Goal: Task Accomplishment & Management: Use online tool/utility

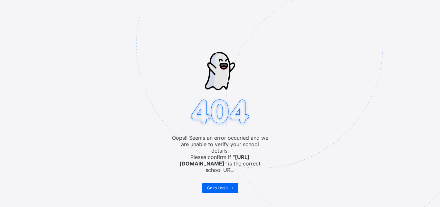
click at [227, 179] on img at bounding box center [304, 77] width 336 height 312
click at [224, 186] on span "Go to Login" at bounding box center [217, 188] width 21 height 5
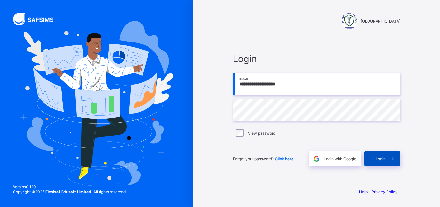
type input "**********"
click at [376, 158] on span "Login" at bounding box center [381, 159] width 10 height 5
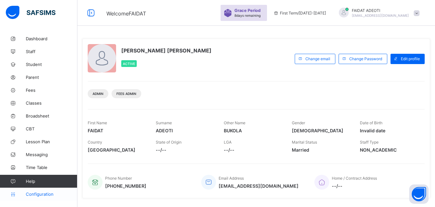
click at [41, 195] on span "Configuration" at bounding box center [51, 194] width 51 height 5
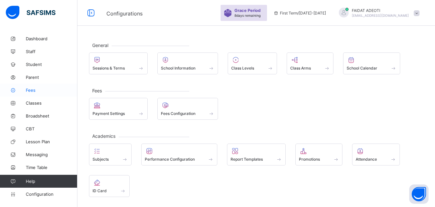
click at [37, 89] on span "Fees" at bounding box center [52, 90] width 52 height 5
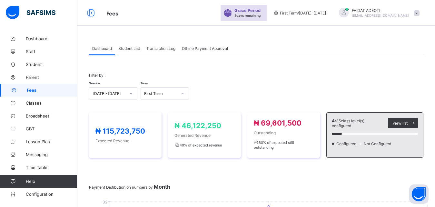
click at [136, 48] on span "Student List" at bounding box center [129, 48] width 22 height 5
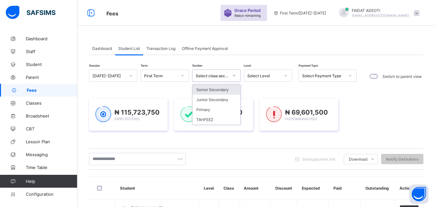
click at [232, 76] on icon at bounding box center [234, 76] width 4 height 6
click at [229, 96] on div "Junior Secondary" at bounding box center [217, 100] width 48 height 10
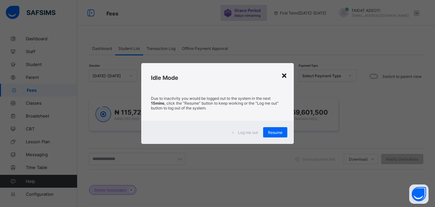
click at [285, 75] on div "×" at bounding box center [284, 75] width 6 height 11
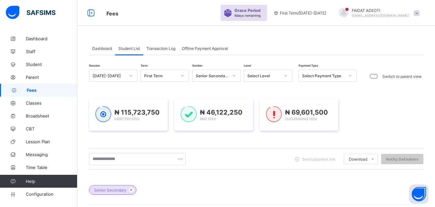
click at [351, 77] on icon at bounding box center [350, 76] width 4 height 6
click at [370, 92] on div "₦ 115,723,750 Expected Fees ₦ 46,122,250 Paid Fees ₦ 69,601,500 Outstanding Fees" at bounding box center [256, 115] width 334 height 52
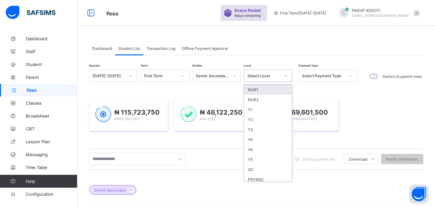
click at [285, 75] on icon at bounding box center [286, 76] width 4 height 6
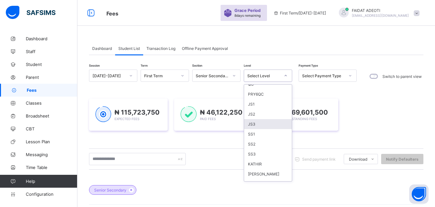
click at [264, 121] on div "JS3" at bounding box center [268, 124] width 48 height 10
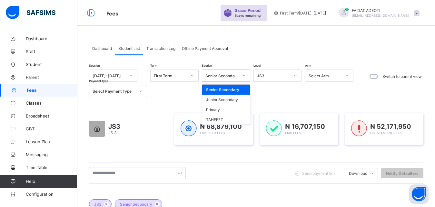
click at [244, 77] on icon at bounding box center [244, 76] width 4 height 6
click at [239, 97] on div "Junior Secondary" at bounding box center [226, 100] width 48 height 10
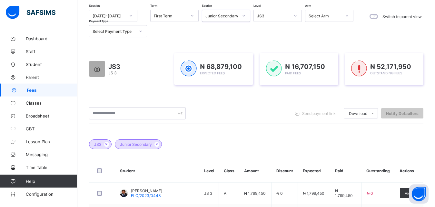
scroll to position [66, 0]
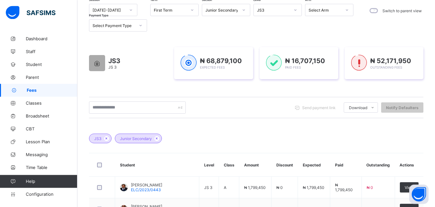
click at [162, 114] on div "Send payment link Download Students Payment Students Payment Status Student Ite…" at bounding box center [256, 107] width 334 height 21
click at [151, 104] on input "text" at bounding box center [137, 108] width 97 height 12
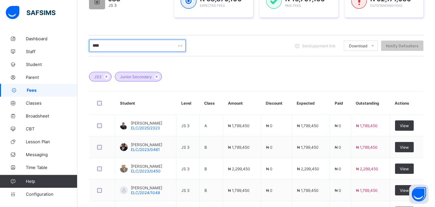
scroll to position [128, 0]
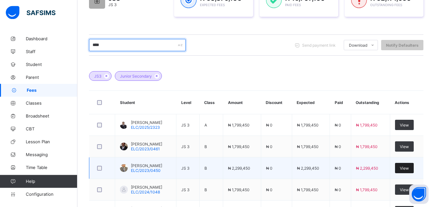
type input "****"
click at [409, 169] on span "View" at bounding box center [404, 168] width 9 height 5
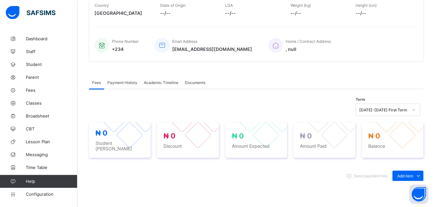
scroll to position [212, 0]
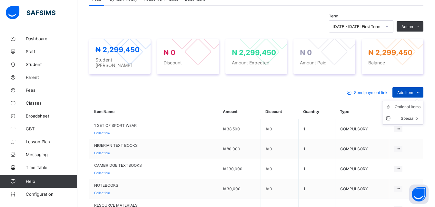
click at [422, 89] on icon at bounding box center [418, 92] width 7 height 6
click at [422, 90] on icon at bounding box center [418, 92] width 7 height 6
click at [433, 48] on div "× Delete Document This action would delete the document with name: from the sys…" at bounding box center [256, 194] width 358 height 748
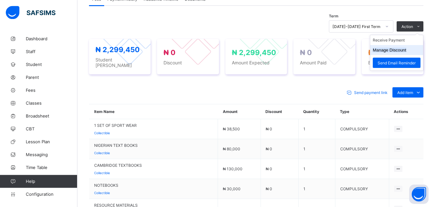
click at [411, 49] on li "Manage Discount" at bounding box center [396, 50] width 53 height 10
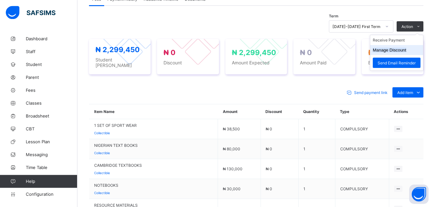
click at [411, 49] on li "Manage Discount" at bounding box center [396, 50] width 53 height 10
click at [412, 49] on li "Manage Discount" at bounding box center [396, 50] width 53 height 10
click at [421, 25] on icon at bounding box center [418, 27] width 5 height 4
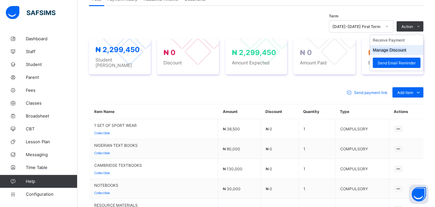
click at [412, 51] on li "Manage Discount" at bounding box center [396, 50] width 53 height 10
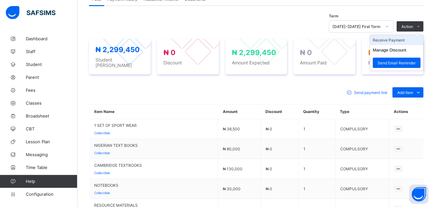
click at [416, 43] on li "Receive Payment" at bounding box center [396, 40] width 53 height 10
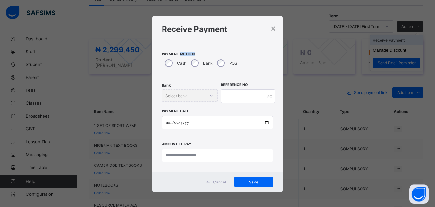
click at [416, 43] on div "× Receive Payment Payment Method Cash Bank POS Bank Select bank Reference No Pa…" at bounding box center [217, 103] width 435 height 207
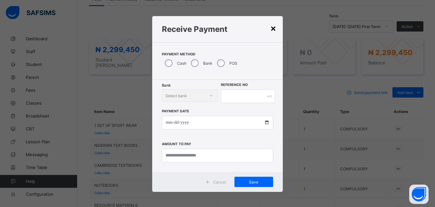
click at [271, 29] on div "×" at bounding box center [273, 28] width 6 height 11
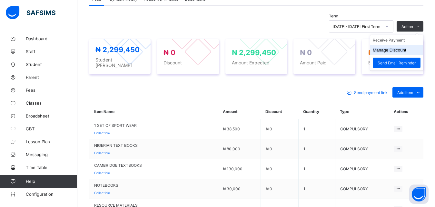
click at [415, 46] on li "Manage Discount" at bounding box center [396, 50] width 53 height 10
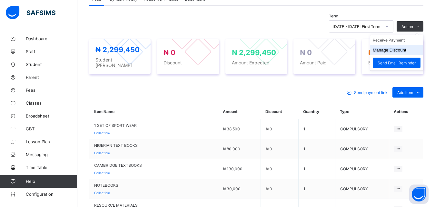
click at [415, 52] on li "Manage Discount" at bounding box center [396, 50] width 53 height 10
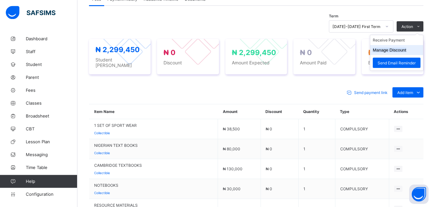
click at [415, 52] on li "Manage Discount" at bounding box center [396, 50] width 53 height 10
click at [414, 41] on li "Receive Payment" at bounding box center [396, 40] width 53 height 10
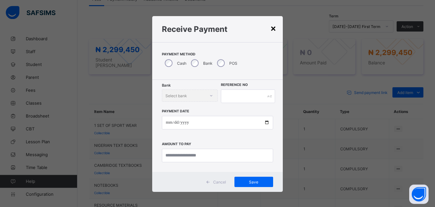
click at [272, 30] on div "×" at bounding box center [273, 28] width 6 height 11
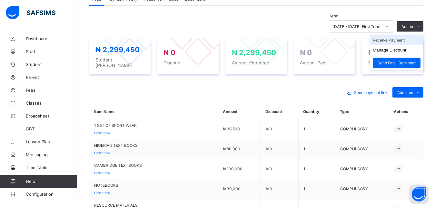
click at [414, 39] on li "Receive Payment" at bounding box center [396, 40] width 53 height 10
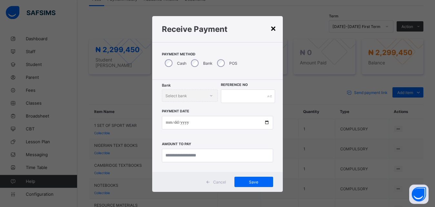
click at [270, 29] on div "×" at bounding box center [273, 28] width 6 height 11
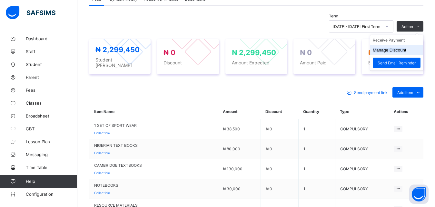
click at [416, 51] on li "Manage Discount" at bounding box center [396, 50] width 53 height 10
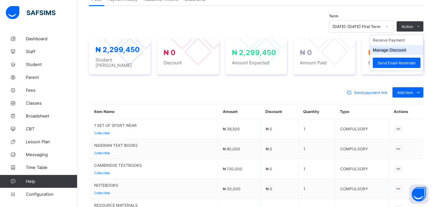
click at [416, 51] on li "Manage Discount" at bounding box center [396, 50] width 53 height 10
click at [423, 50] on li "Manage Discount" at bounding box center [396, 50] width 53 height 10
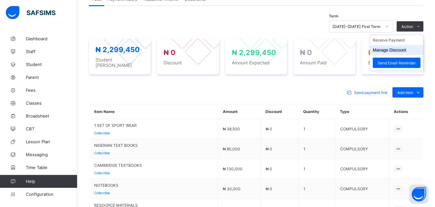
click at [423, 50] on li "Manage Discount" at bounding box center [396, 50] width 53 height 10
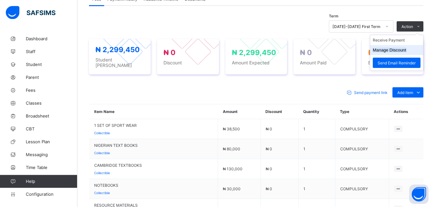
click at [423, 50] on li "Manage Discount" at bounding box center [396, 50] width 53 height 10
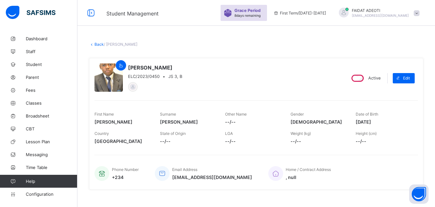
scroll to position [212, 0]
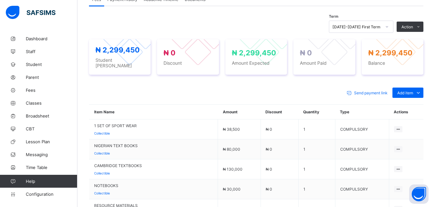
click at [0, 0] on li "Manage Discount" at bounding box center [0, 0] width 0 height 0
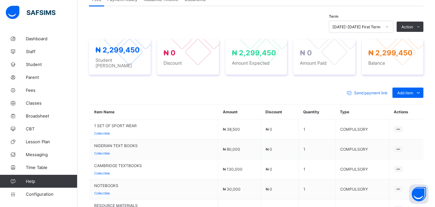
click at [0, 0] on li "Manage Discount" at bounding box center [0, 0] width 0 height 0
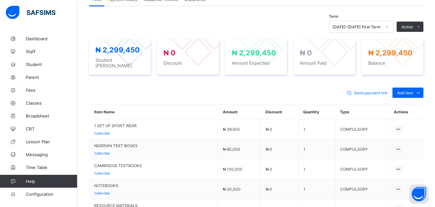
click at [0, 0] on li "Manage Discount" at bounding box center [0, 0] width 0 height 0
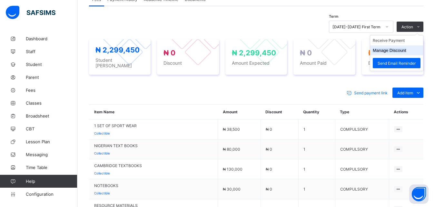
click at [411, 52] on li "Manage Discount" at bounding box center [396, 50] width 53 height 10
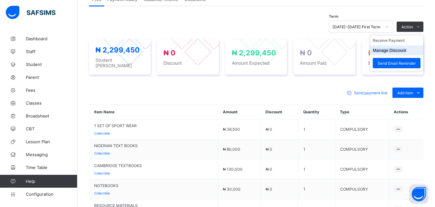
click at [411, 52] on li "Manage Discount" at bounding box center [396, 50] width 53 height 10
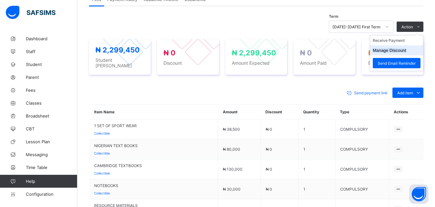
click at [411, 52] on li "Manage Discount" at bounding box center [396, 50] width 53 height 10
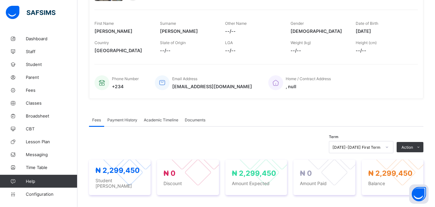
scroll to position [0, 0]
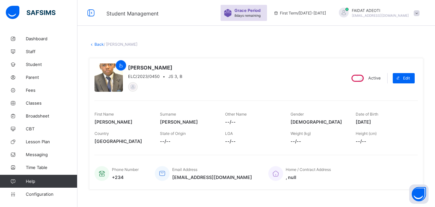
click at [98, 46] on link "Back" at bounding box center [98, 44] width 9 height 5
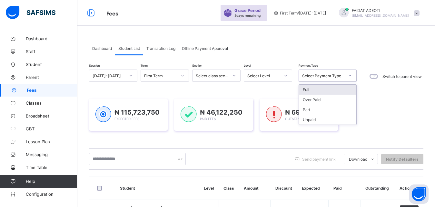
click at [351, 77] on icon at bounding box center [350, 76] width 4 height 6
click at [285, 76] on icon at bounding box center [286, 76] width 4 height 6
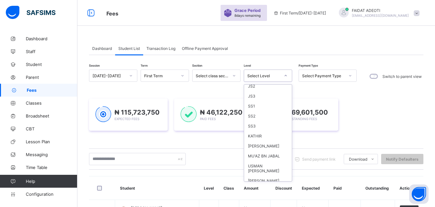
scroll to position [118, 0]
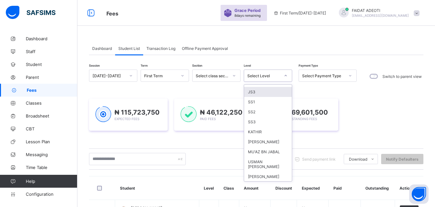
click at [276, 89] on div "JS3" at bounding box center [268, 92] width 48 height 10
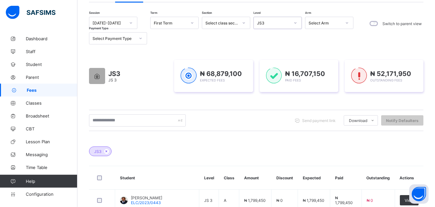
scroll to position [63, 0]
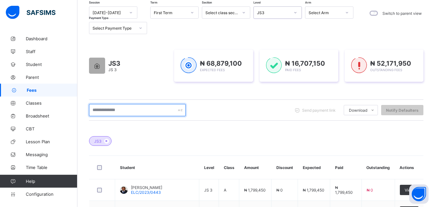
click at [131, 110] on input "text" at bounding box center [137, 110] width 97 height 12
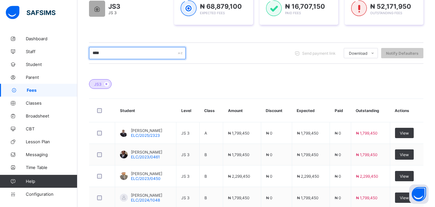
scroll to position [122, 0]
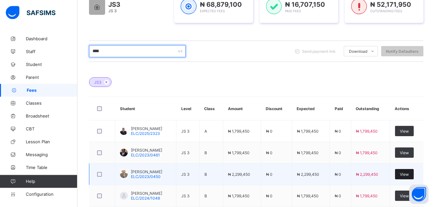
type input "****"
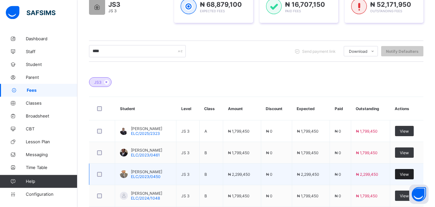
click at [409, 173] on span "View" at bounding box center [404, 174] width 9 height 5
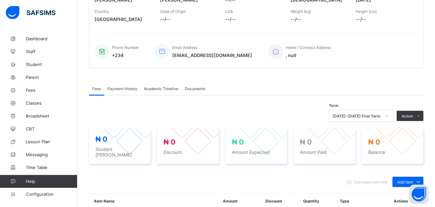
scroll to position [206, 0]
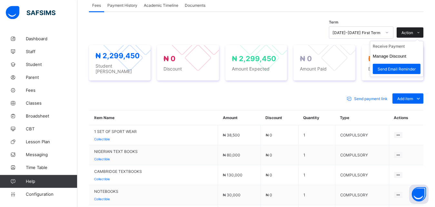
click at [421, 31] on icon at bounding box center [418, 33] width 5 height 4
click at [412, 58] on li "Manage Discount" at bounding box center [396, 56] width 53 height 10
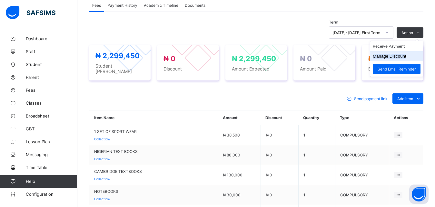
click at [412, 58] on li "Manage Discount" at bounding box center [396, 56] width 53 height 10
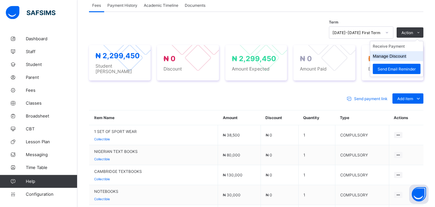
click at [422, 57] on li "Manage Discount" at bounding box center [396, 56] width 53 height 10
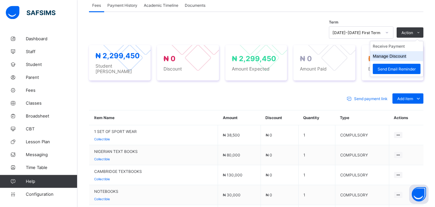
click at [422, 57] on li "Manage Discount" at bounding box center [396, 56] width 53 height 10
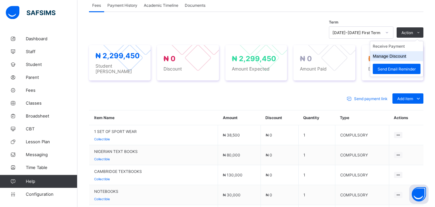
click at [422, 57] on li "Manage Discount" at bounding box center [396, 56] width 53 height 10
click at [423, 30] on span at bounding box center [418, 32] width 10 height 10
click at [421, 33] on icon at bounding box center [418, 33] width 5 height 4
click at [411, 57] on li "Manage Discount" at bounding box center [396, 56] width 53 height 10
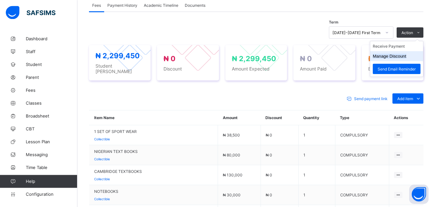
click at [411, 57] on li "Manage Discount" at bounding box center [396, 56] width 53 height 10
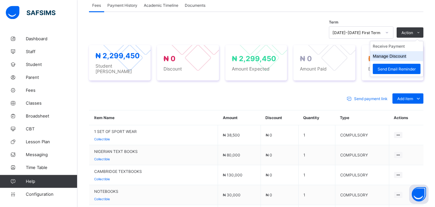
click at [411, 57] on li "Manage Discount" at bounding box center [396, 56] width 53 height 10
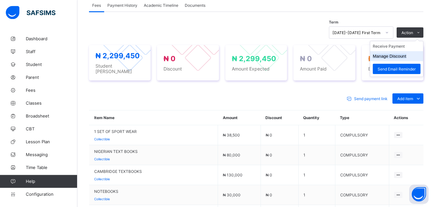
click at [411, 57] on li "Manage Discount" at bounding box center [396, 56] width 53 height 10
click at [411, 58] on li "Manage Discount" at bounding box center [396, 56] width 53 height 10
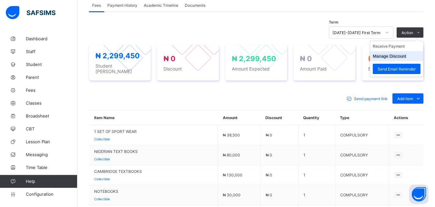
click at [411, 58] on li "Manage Discount" at bounding box center [396, 56] width 53 height 10
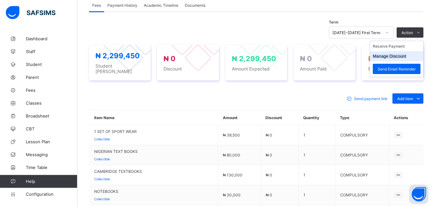
click at [411, 58] on li "Manage Discount" at bounding box center [396, 56] width 53 height 10
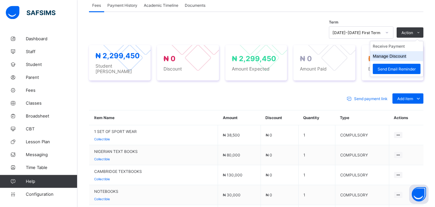
click at [411, 58] on li "Manage Discount" at bounding box center [396, 56] width 53 height 10
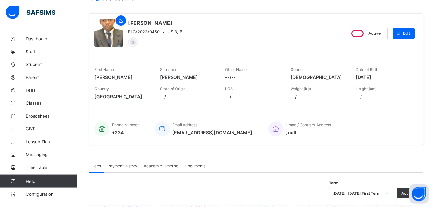
scroll to position [0, 0]
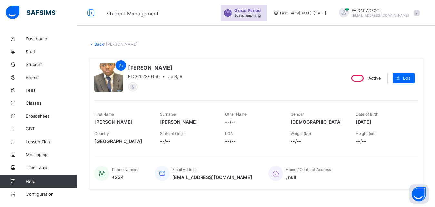
click at [96, 42] on link "Back" at bounding box center [98, 44] width 9 height 5
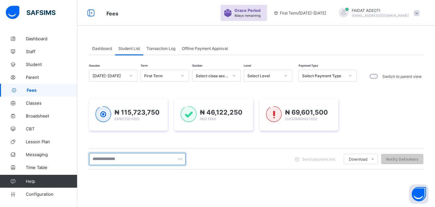
click at [144, 159] on input "text" at bounding box center [137, 159] width 97 height 12
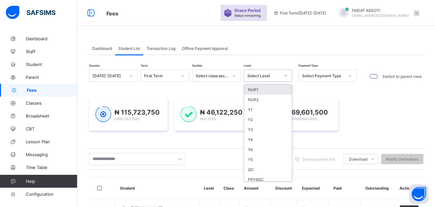
click at [287, 75] on icon at bounding box center [286, 76] width 4 height 6
click at [272, 148] on div "JS3" at bounding box center [268, 150] width 48 height 10
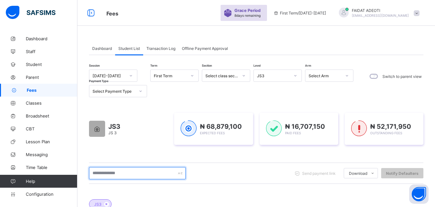
click at [133, 174] on input "text" at bounding box center [137, 173] width 97 height 12
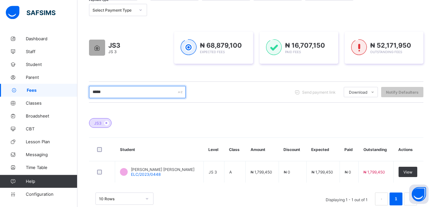
scroll to position [93, 0]
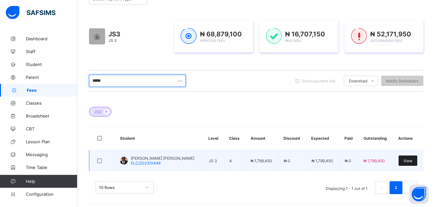
type input "*****"
click at [412, 161] on span "View" at bounding box center [407, 161] width 9 height 5
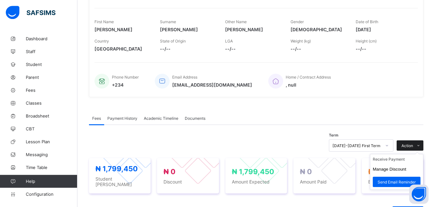
click at [423, 144] on span at bounding box center [418, 146] width 10 height 10
click at [405, 164] on li "Receive Payment" at bounding box center [396, 159] width 53 height 10
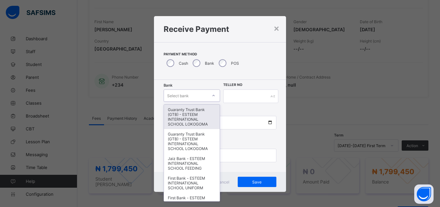
click at [188, 96] on div "Select bank" at bounding box center [186, 95] width 44 height 9
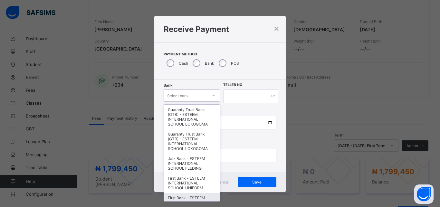
click at [186, 195] on div "First Bank - ESTEEM INTERNATIONAL SCHOOL LOKOGOMA UNIFORM" at bounding box center [192, 205] width 56 height 25
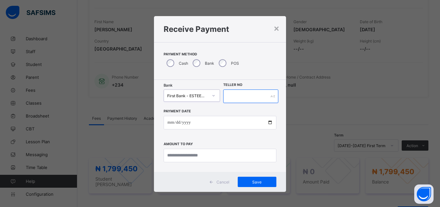
click at [262, 99] on input "text" at bounding box center [250, 97] width 55 height 14
type input "**********"
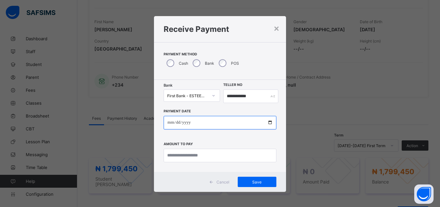
click at [253, 122] on input "date" at bounding box center [220, 123] width 113 height 14
type input "**********"
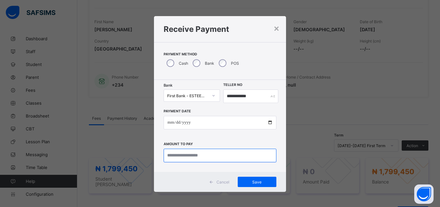
click at [243, 158] on input "currency" at bounding box center [220, 156] width 113 height 14
type input "*********"
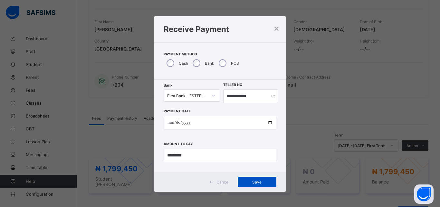
click at [254, 182] on span "Save" at bounding box center [257, 182] width 29 height 5
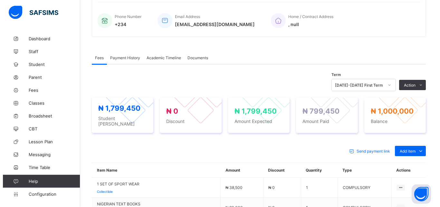
scroll to position [175, 0]
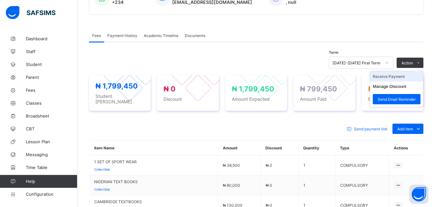
click at [408, 76] on li "Receive Payment" at bounding box center [396, 77] width 53 height 10
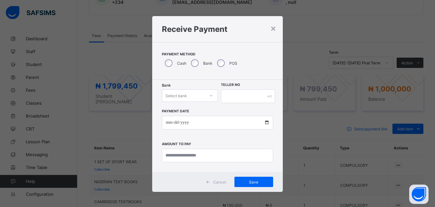
click at [189, 95] on div "Select bank" at bounding box center [183, 95] width 43 height 9
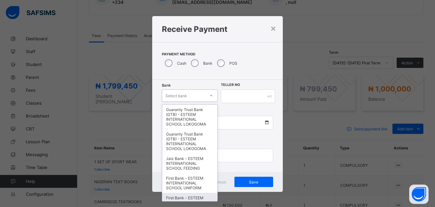
click at [180, 197] on div "First Bank - ESTEEM INTERNATIONAL SCHOOL LOKOGOMA UNIFORM" at bounding box center [189, 205] width 55 height 25
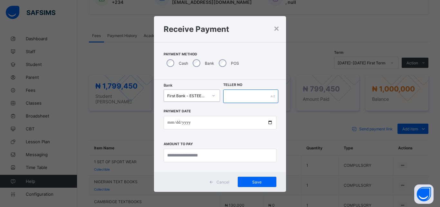
click at [247, 95] on input "text" at bounding box center [250, 97] width 55 height 14
click at [212, 97] on icon at bounding box center [214, 96] width 4 height 6
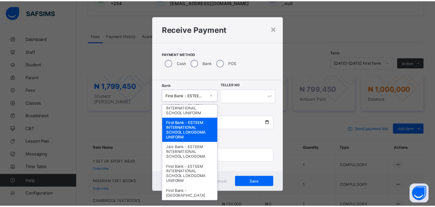
scroll to position [0, 0]
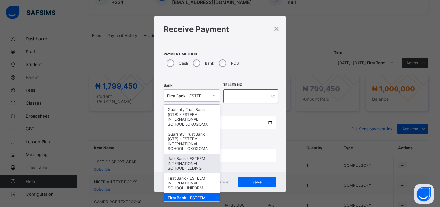
click at [240, 92] on input "text" at bounding box center [250, 97] width 55 height 14
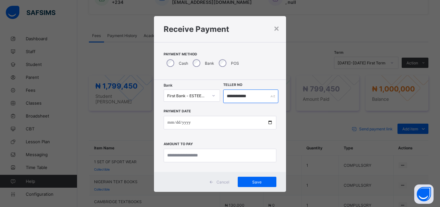
type input "**********"
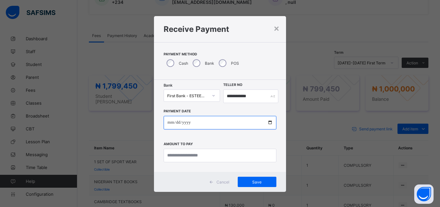
click at [229, 124] on input "date" at bounding box center [220, 123] width 113 height 14
type input "**********"
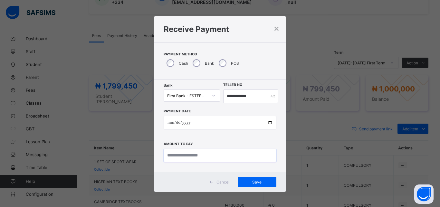
click at [221, 157] on input "currency" at bounding box center [220, 156] width 113 height 14
type input "**********"
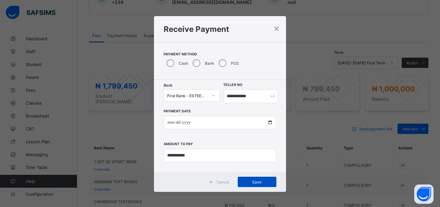
click at [264, 184] on span "Save" at bounding box center [257, 182] width 29 height 5
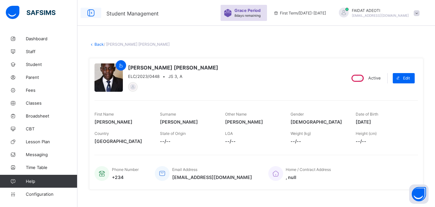
click at [94, 14] on icon at bounding box center [90, 12] width 11 height 9
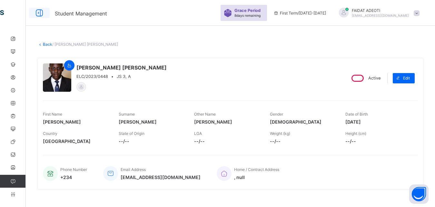
click at [36, 13] on icon at bounding box center [39, 12] width 11 height 9
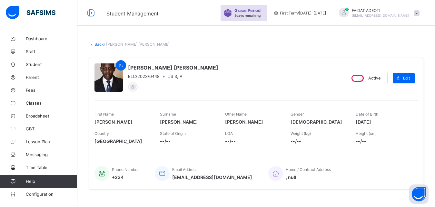
click at [101, 44] on link "Back" at bounding box center [98, 44] width 9 height 5
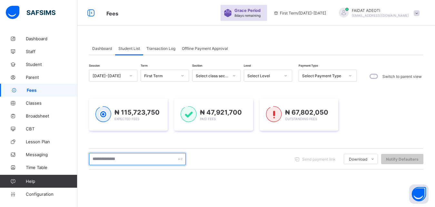
click at [146, 161] on input "text" at bounding box center [137, 159] width 97 height 12
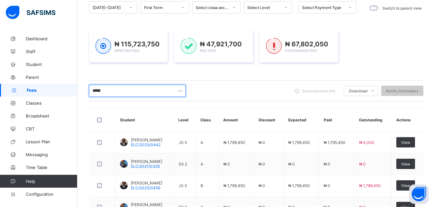
scroll to position [78, 0]
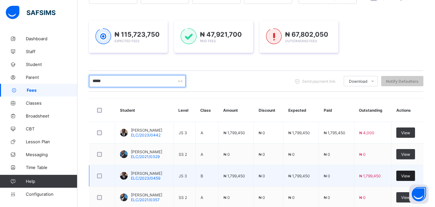
type input "*****"
click at [410, 177] on span "View" at bounding box center [405, 176] width 9 height 5
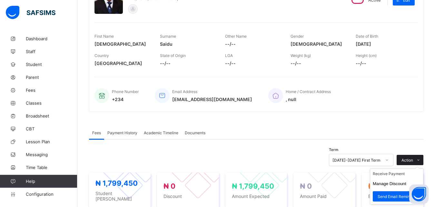
click at [421, 159] on icon at bounding box center [418, 160] width 5 height 4
click at [409, 174] on li "Receive Payment" at bounding box center [396, 174] width 53 height 10
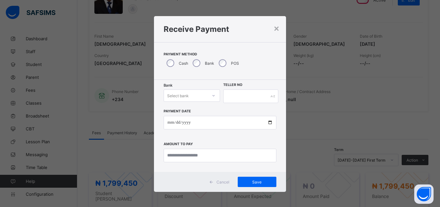
click at [191, 97] on div "Select bank" at bounding box center [186, 95] width 44 height 9
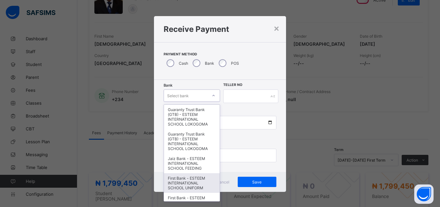
click at [188, 176] on div "First Bank - ESTEEM INTERNATIONAL SCHOOL UNIFORM" at bounding box center [192, 183] width 56 height 20
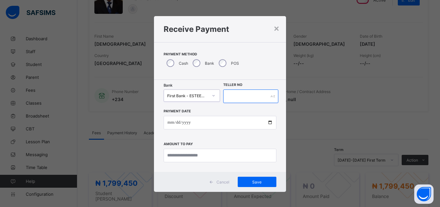
click at [246, 95] on input "text" at bounding box center [250, 97] width 55 height 14
type input "**********"
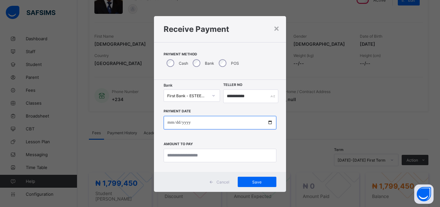
click at [212, 124] on input "date" at bounding box center [220, 123] width 113 height 14
type input "**********"
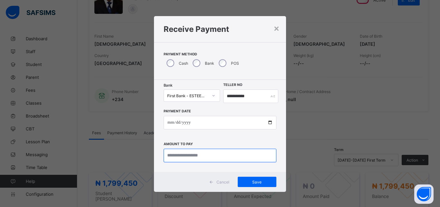
click at [211, 157] on input "currency" at bounding box center [220, 156] width 113 height 14
type input "**********"
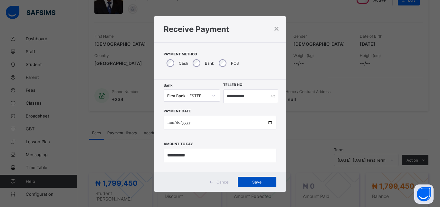
click at [257, 183] on span "Save" at bounding box center [257, 182] width 29 height 5
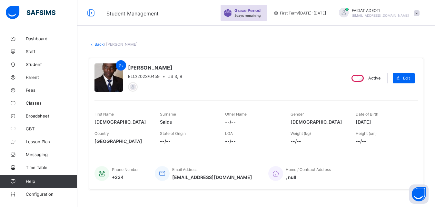
click at [100, 45] on link "Back" at bounding box center [98, 44] width 9 height 5
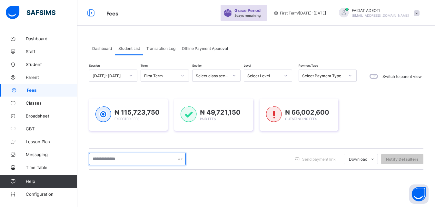
click at [127, 159] on input "text" at bounding box center [137, 159] width 97 height 12
type input "*"
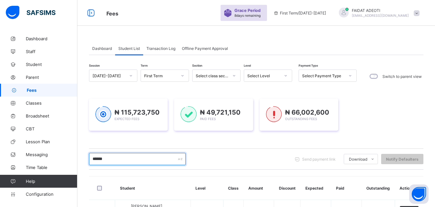
click at [118, 160] on input "******" at bounding box center [137, 159] width 97 height 12
type input "*"
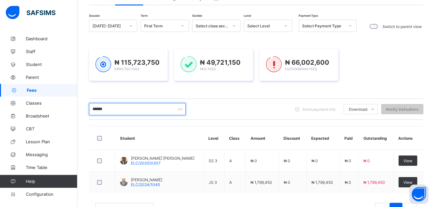
scroll to position [50, 0]
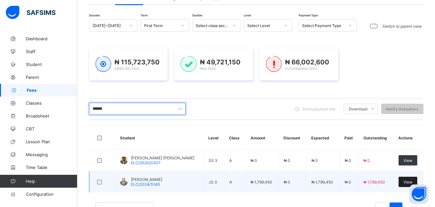
type input "******"
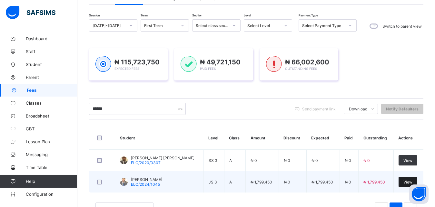
click at [406, 183] on div "View" at bounding box center [408, 182] width 19 height 10
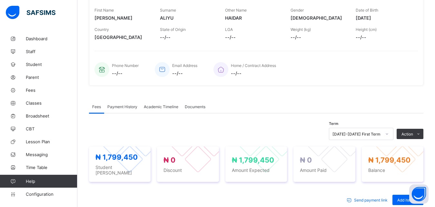
scroll to position [105, 0]
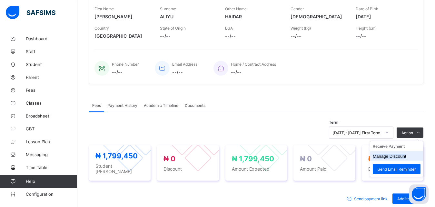
click at [410, 156] on li "Manage Discount" at bounding box center [396, 157] width 53 height 10
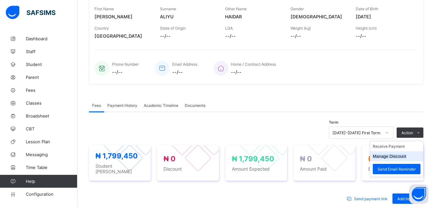
click at [410, 156] on li "Manage Discount" at bounding box center [396, 157] width 53 height 10
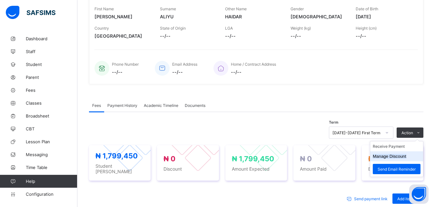
click at [410, 156] on li "Manage Discount" at bounding box center [396, 157] width 53 height 10
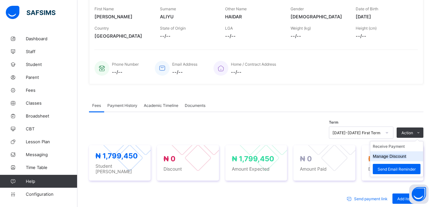
click at [410, 156] on li "Manage Discount" at bounding box center [396, 157] width 53 height 10
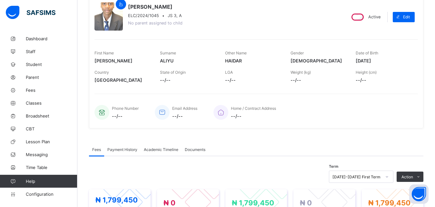
scroll to position [0, 0]
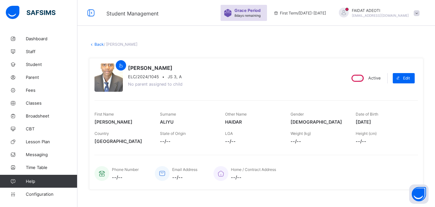
click at [101, 44] on link "Back" at bounding box center [98, 44] width 9 height 5
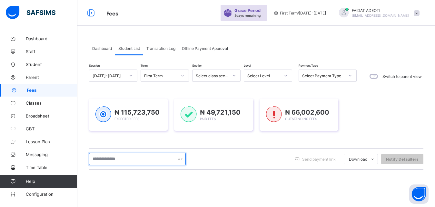
click at [107, 157] on input "text" at bounding box center [137, 159] width 97 height 12
type input "*"
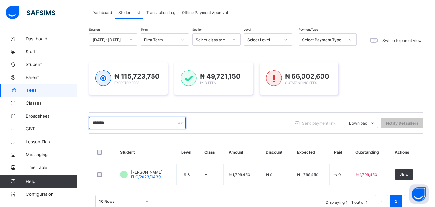
scroll to position [38, 0]
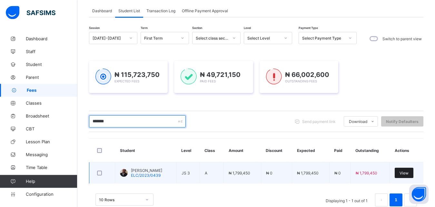
type input "*******"
click at [409, 172] on span "View" at bounding box center [404, 173] width 9 height 5
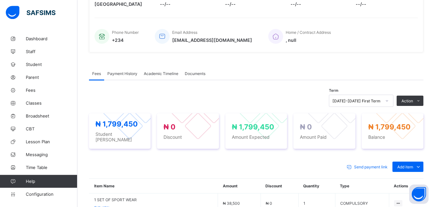
scroll to position [156, 0]
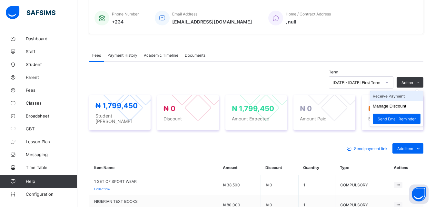
click at [411, 96] on li "Receive Payment" at bounding box center [396, 96] width 53 height 10
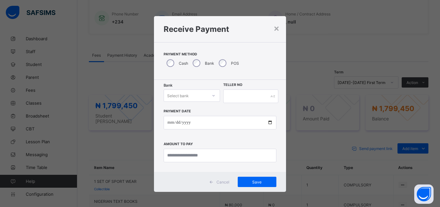
click at [183, 95] on div "Select bank" at bounding box center [178, 96] width 22 height 12
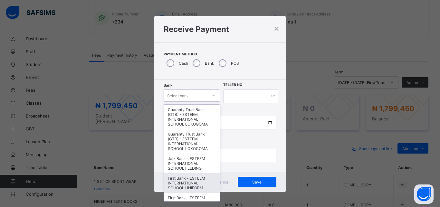
click at [177, 181] on div "First Bank - ESTEEM INTERNATIONAL SCHOOL UNIFORM" at bounding box center [192, 183] width 56 height 20
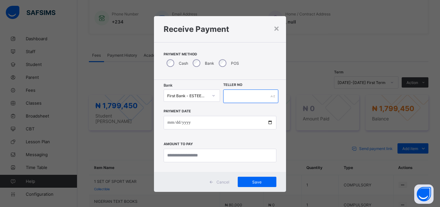
click at [264, 95] on input "text" at bounding box center [250, 97] width 55 height 14
type input "**********"
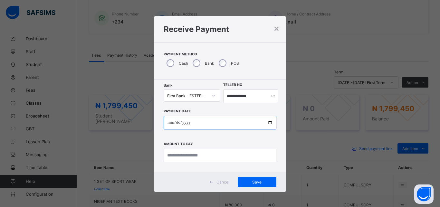
click at [259, 122] on input "date" at bounding box center [220, 123] width 113 height 14
type input "**********"
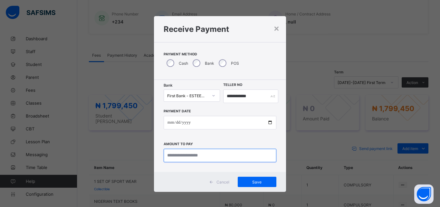
click at [252, 158] on input "currency" at bounding box center [220, 156] width 113 height 14
type input "**********"
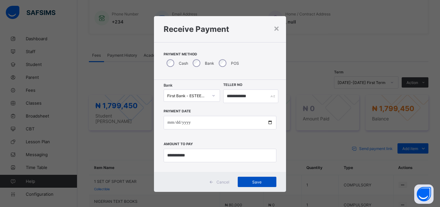
click at [267, 180] on span "Save" at bounding box center [257, 182] width 29 height 5
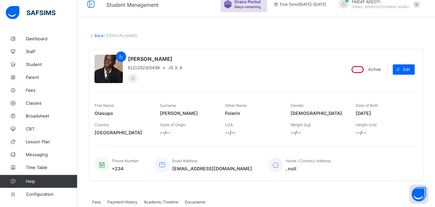
scroll to position [0, 0]
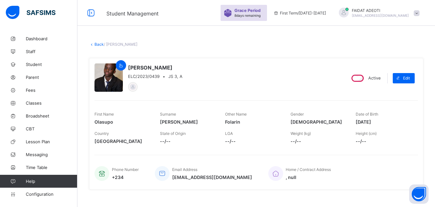
click at [97, 43] on link "Back" at bounding box center [98, 44] width 9 height 5
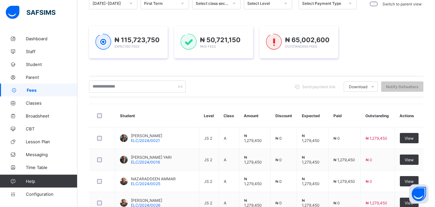
scroll to position [75, 0]
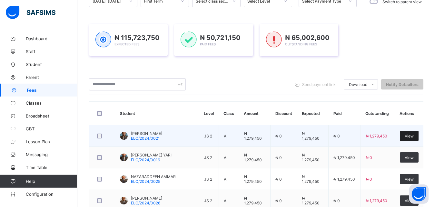
click at [414, 137] on span "View" at bounding box center [409, 136] width 9 height 5
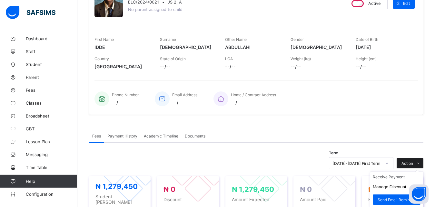
click at [423, 160] on span at bounding box center [418, 163] width 10 height 10
click at [403, 191] on li "Manage Discount" at bounding box center [396, 187] width 53 height 10
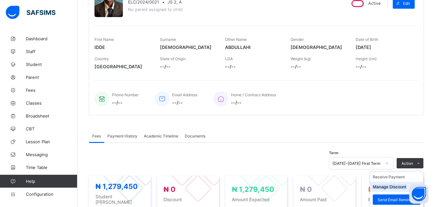
click at [403, 191] on li "Manage Discount" at bounding box center [396, 187] width 53 height 10
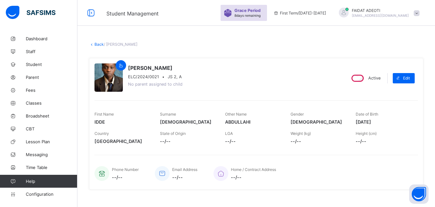
click at [99, 46] on link "Back" at bounding box center [98, 44] width 9 height 5
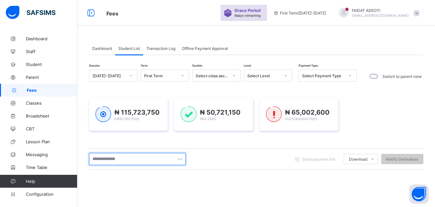
click at [125, 157] on input "text" at bounding box center [137, 159] width 97 height 12
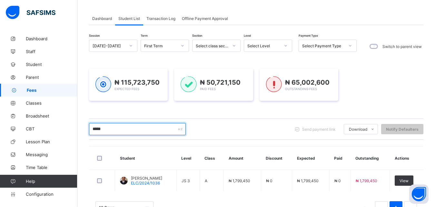
scroll to position [31, 0]
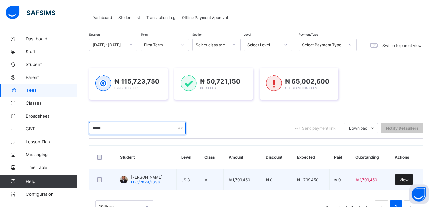
type input "*****"
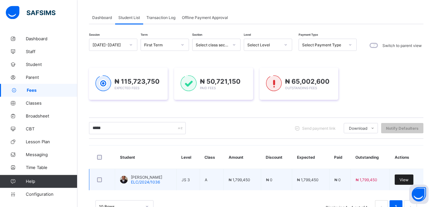
click at [407, 181] on span "View" at bounding box center [404, 180] width 9 height 5
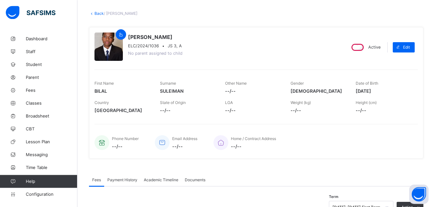
scroll to position [131, 0]
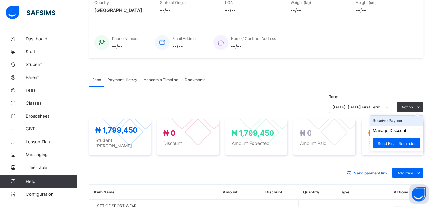
click at [411, 121] on li "Receive Payment" at bounding box center [396, 121] width 53 height 10
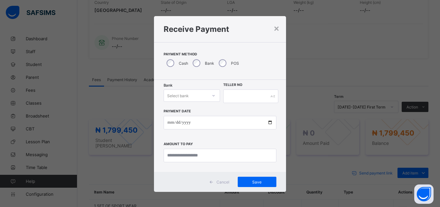
click at [194, 98] on div "Select bank" at bounding box center [186, 95] width 44 height 9
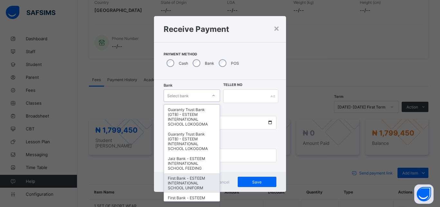
click at [185, 188] on div "First Bank - ESTEEM INTERNATIONAL SCHOOL UNIFORM" at bounding box center [192, 183] width 56 height 20
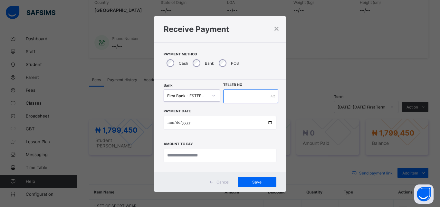
click at [256, 94] on input "text" at bounding box center [250, 97] width 55 height 14
type input "**********"
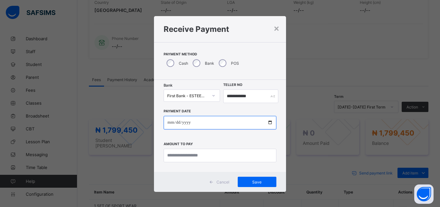
click at [244, 123] on input "date" at bounding box center [220, 123] width 113 height 14
type input "**********"
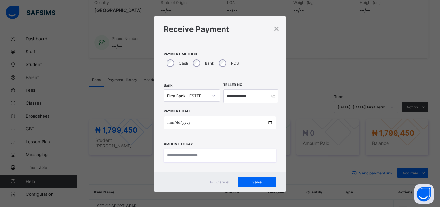
click at [231, 156] on input "currency" at bounding box center [220, 156] width 113 height 14
type input "**********"
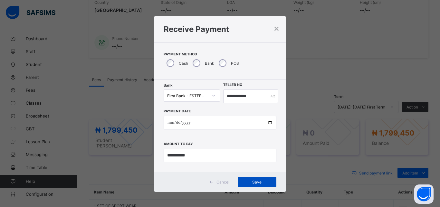
click at [254, 182] on span "Save" at bounding box center [257, 182] width 29 height 5
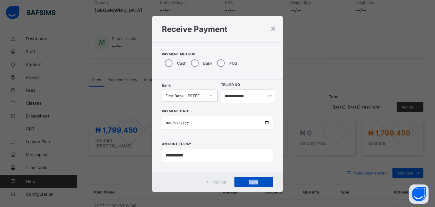
click at [254, 182] on span "Save" at bounding box center [253, 182] width 29 height 5
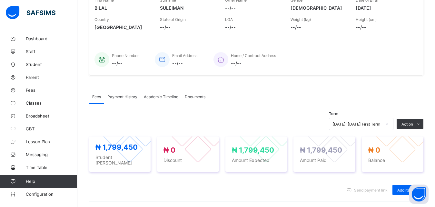
scroll to position [0, 0]
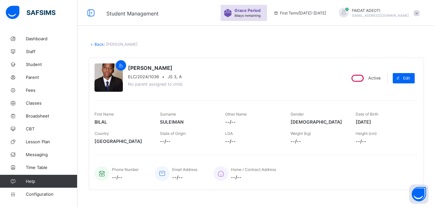
click at [97, 43] on link "Back" at bounding box center [98, 44] width 9 height 5
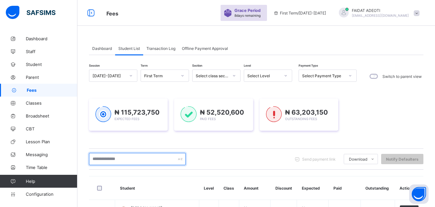
click at [120, 159] on input "text" at bounding box center [137, 159] width 97 height 12
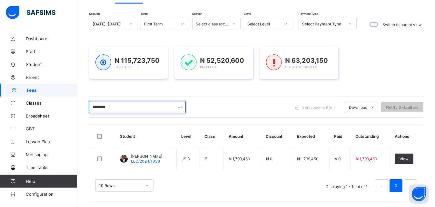
scroll to position [53, 0]
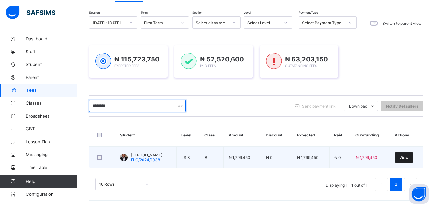
type input "********"
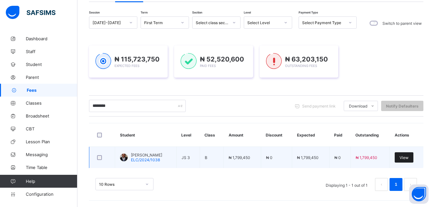
click at [412, 154] on div "View" at bounding box center [404, 158] width 19 height 10
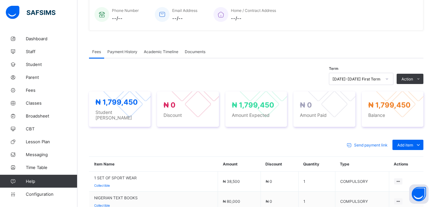
scroll to position [161, 0]
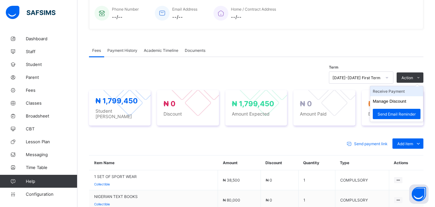
click at [414, 92] on li "Receive Payment" at bounding box center [396, 91] width 53 height 10
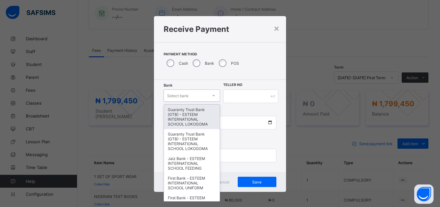
click at [193, 93] on div "Select bank" at bounding box center [186, 95] width 44 height 9
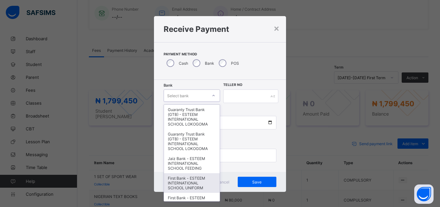
click at [190, 181] on div "First Bank - ESTEEM INTERNATIONAL SCHOOL UNIFORM" at bounding box center [192, 183] width 56 height 20
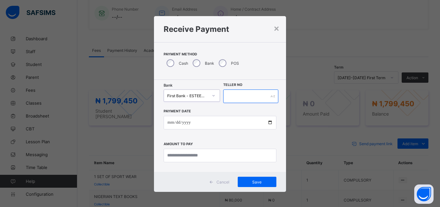
click at [264, 94] on input "text" at bounding box center [250, 97] width 55 height 14
click at [276, 25] on div "×" at bounding box center [277, 28] width 6 height 11
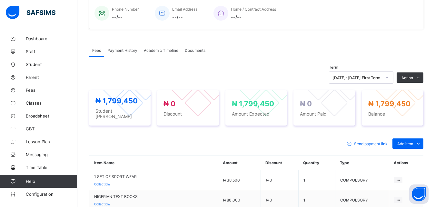
scroll to position [0, 0]
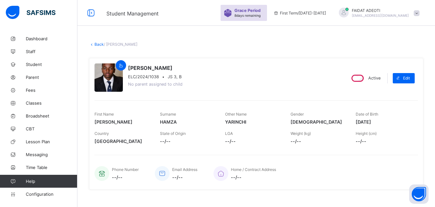
click at [101, 46] on link "Back" at bounding box center [98, 44] width 9 height 5
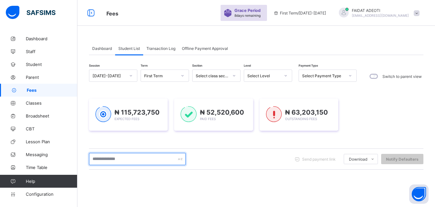
click at [132, 158] on input "text" at bounding box center [137, 159] width 97 height 12
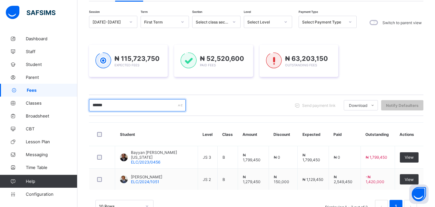
scroll to position [56, 0]
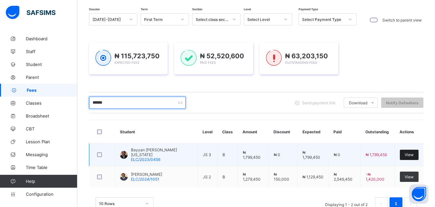
type input "******"
click at [414, 154] on span "View" at bounding box center [409, 155] width 9 height 5
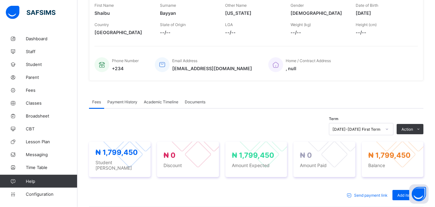
scroll to position [112, 0]
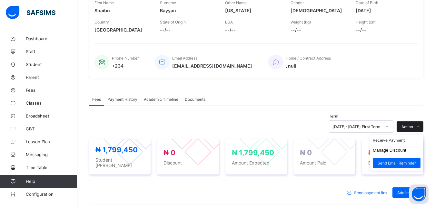
click at [421, 125] on icon at bounding box center [418, 127] width 5 height 4
click at [400, 140] on li "Receive Payment" at bounding box center [396, 140] width 53 height 10
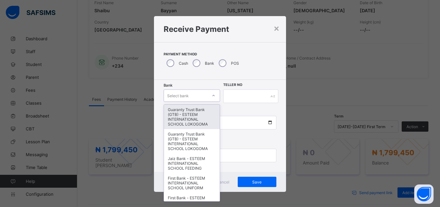
click at [182, 93] on div "Select bank" at bounding box center [178, 96] width 22 height 12
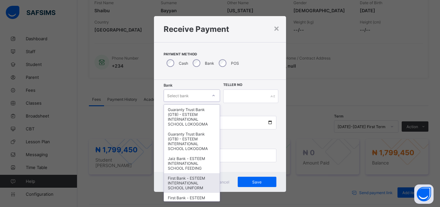
click at [175, 189] on div "First Bank - ESTEEM INTERNATIONAL SCHOOL UNIFORM" at bounding box center [192, 183] width 56 height 20
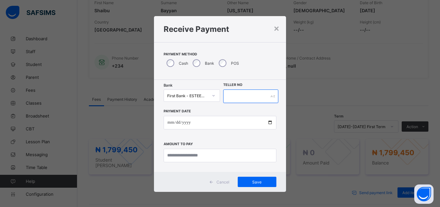
click at [263, 102] on input "text" at bounding box center [250, 97] width 55 height 14
type input "**********"
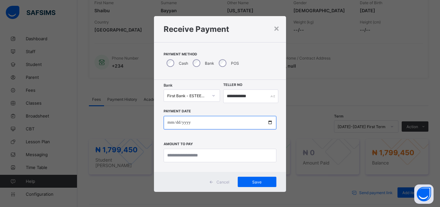
click at [260, 124] on input "date" at bounding box center [220, 123] width 113 height 14
type input "**********"
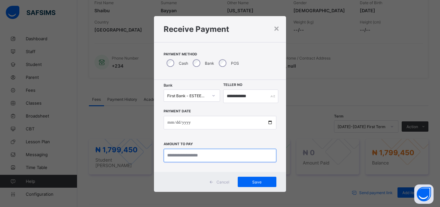
click at [254, 157] on input "currency" at bounding box center [220, 156] width 113 height 14
type input "**********"
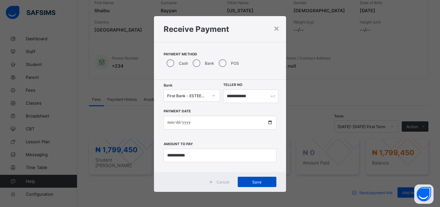
click at [259, 181] on span "Save" at bounding box center [257, 182] width 29 height 5
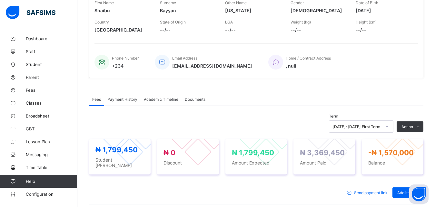
scroll to position [0, 0]
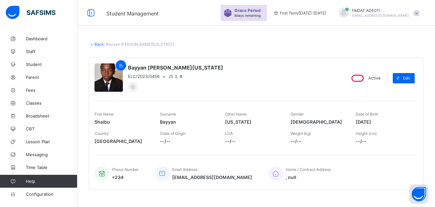
click at [102, 44] on link "Back" at bounding box center [98, 44] width 9 height 5
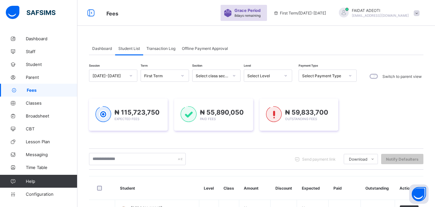
click at [285, 75] on icon at bounding box center [286, 76] width 4 height 6
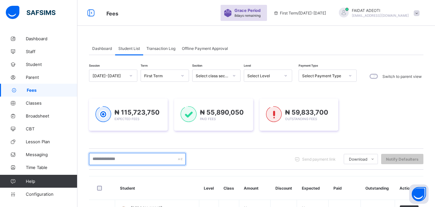
click at [140, 157] on input "text" at bounding box center [137, 159] width 97 height 12
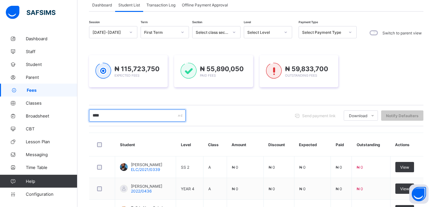
scroll to position [78, 0]
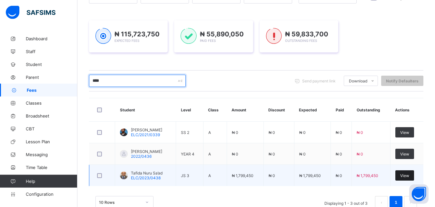
type input "****"
click at [414, 173] on div "View" at bounding box center [404, 176] width 19 height 10
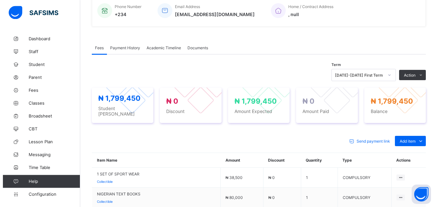
scroll to position [164, 0]
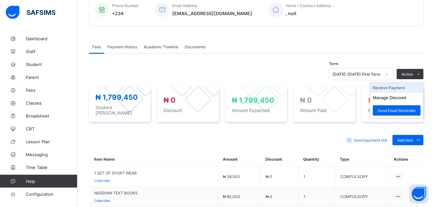
click at [415, 87] on li "Receive Payment" at bounding box center [396, 88] width 53 height 10
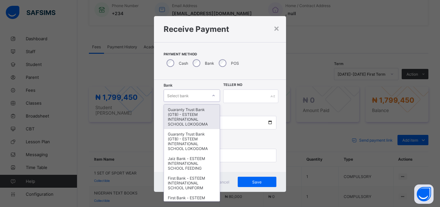
click at [191, 93] on div "Select bank" at bounding box center [186, 95] width 44 height 9
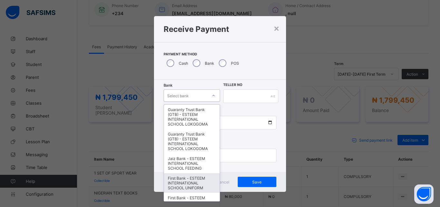
click at [188, 188] on div "First Bank - ESTEEM INTERNATIONAL SCHOOL UNIFORM" at bounding box center [192, 183] width 56 height 20
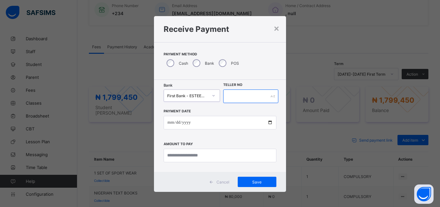
click at [264, 96] on input "text" at bounding box center [250, 97] width 55 height 14
type input "**********"
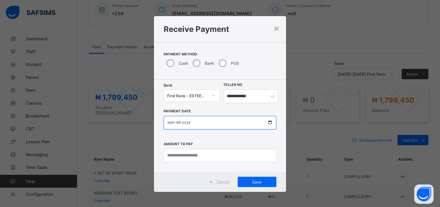
click at [249, 123] on input "date" at bounding box center [220, 123] width 113 height 14
type input "**********"
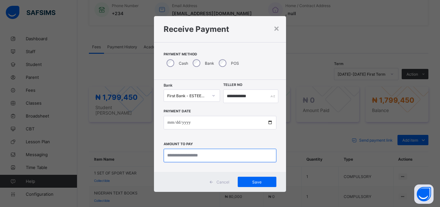
click at [241, 161] on input "currency" at bounding box center [220, 156] width 113 height 14
type input "**********"
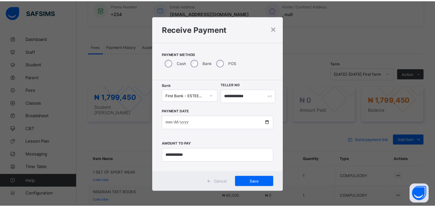
scroll to position [555, 0]
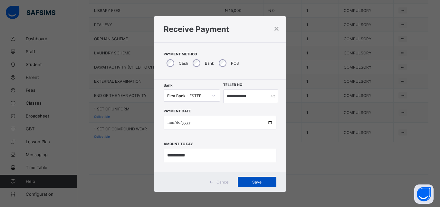
click at [263, 183] on span "Save" at bounding box center [257, 182] width 29 height 5
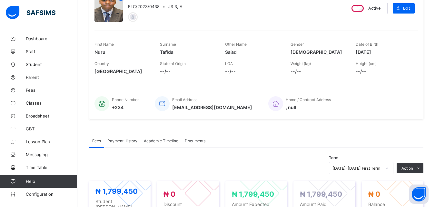
scroll to position [0, 0]
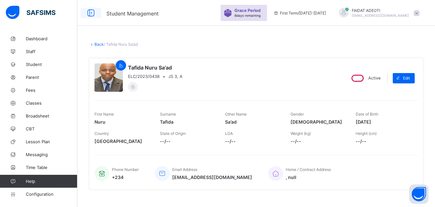
click at [94, 12] on icon at bounding box center [90, 12] width 11 height 9
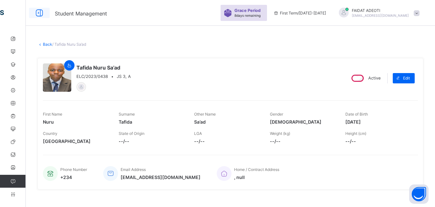
click at [38, 12] on icon at bounding box center [39, 12] width 11 height 9
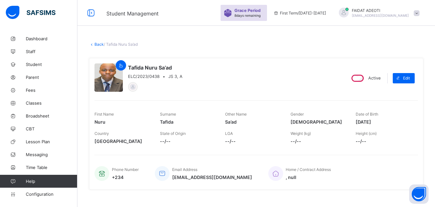
click at [100, 44] on link "Back" at bounding box center [98, 44] width 9 height 5
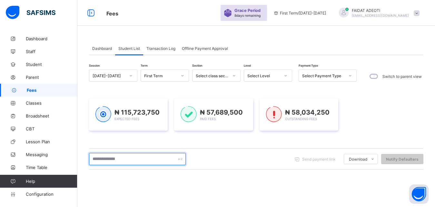
click at [130, 158] on input "text" at bounding box center [137, 159] width 97 height 12
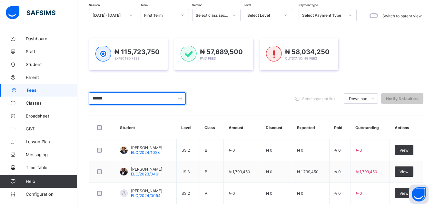
scroll to position [61, 0]
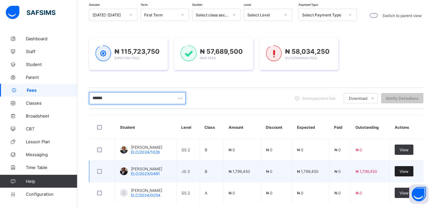
type input "******"
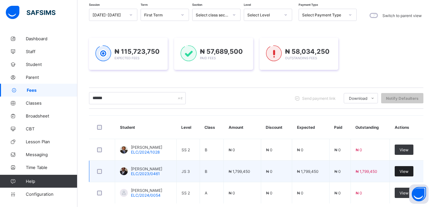
click at [413, 169] on div "View" at bounding box center [404, 171] width 19 height 10
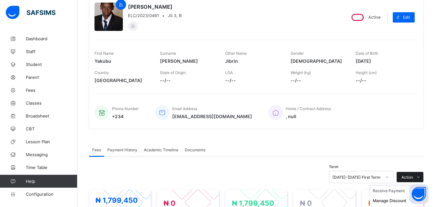
click at [423, 178] on span at bounding box center [418, 177] width 10 height 10
click at [423, 175] on span at bounding box center [418, 177] width 10 height 10
click at [421, 178] on icon at bounding box center [418, 177] width 5 height 4
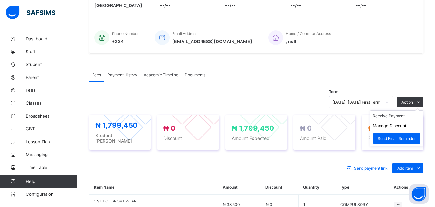
click at [421, 112] on ul "Receive Payment Manage Discount Send Email Reminder" at bounding box center [397, 129] width 54 height 36
click at [408, 121] on li "Receive Payment" at bounding box center [396, 116] width 53 height 10
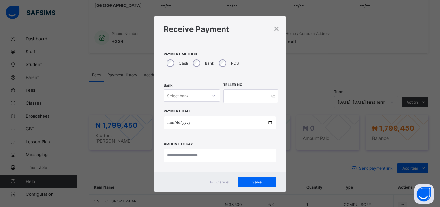
click at [202, 95] on div "Select bank" at bounding box center [186, 95] width 44 height 9
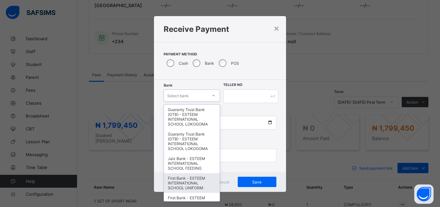
click at [180, 182] on div "First Bank - ESTEEM INTERNATIONAL SCHOOL UNIFORM" at bounding box center [192, 183] width 56 height 20
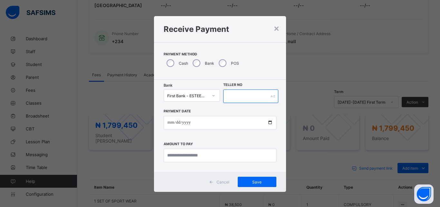
click at [260, 96] on input "text" at bounding box center [250, 97] width 55 height 14
type input "**********"
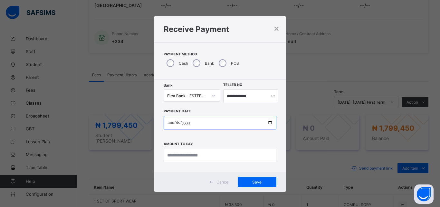
click at [242, 123] on input "date" at bounding box center [220, 123] width 113 height 14
type input "**********"
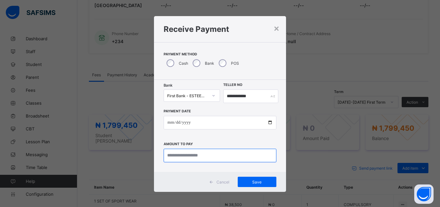
click at [230, 154] on input "currency" at bounding box center [220, 156] width 113 height 14
type input "**********"
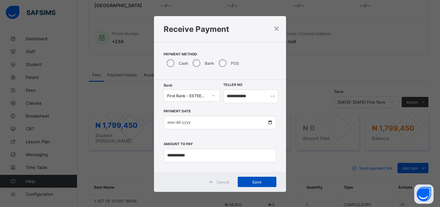
click at [258, 183] on span "Save" at bounding box center [257, 182] width 29 height 5
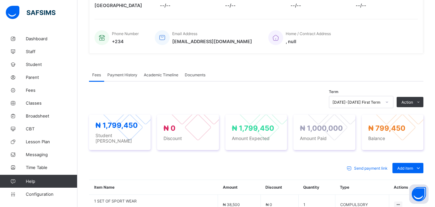
scroll to position [0, 0]
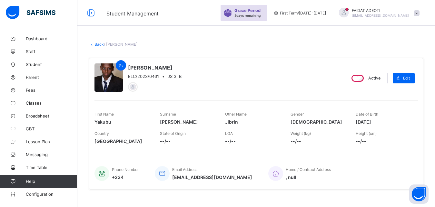
click at [117, 77] on div at bounding box center [108, 78] width 28 height 28
click at [97, 43] on link "Back" at bounding box center [98, 44] width 9 height 5
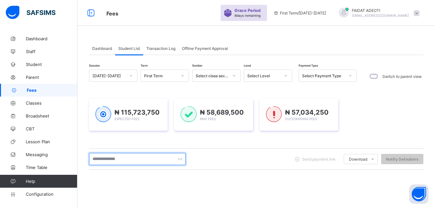
click at [118, 158] on input "text" at bounding box center [137, 159] width 97 height 12
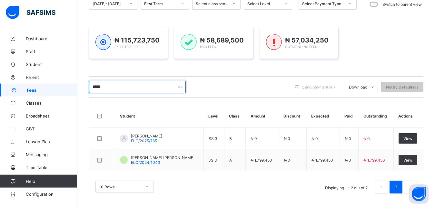
scroll to position [73, 0]
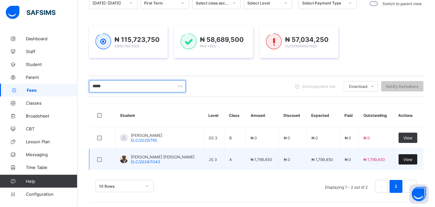
type input "*****"
click at [408, 157] on div "View" at bounding box center [408, 159] width 19 height 10
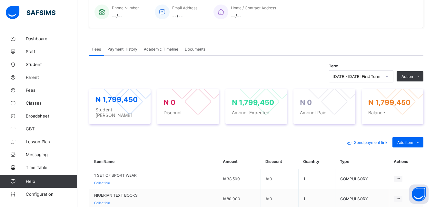
scroll to position [164, 0]
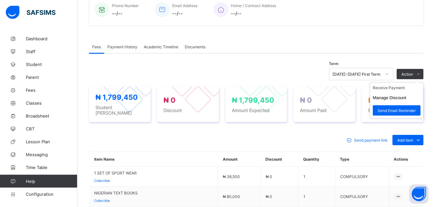
click at [423, 83] on ul "Receive Payment Manage Discount Send Email Reminder" at bounding box center [397, 101] width 54 height 36
click at [414, 89] on li "Receive Payment" at bounding box center [396, 88] width 53 height 10
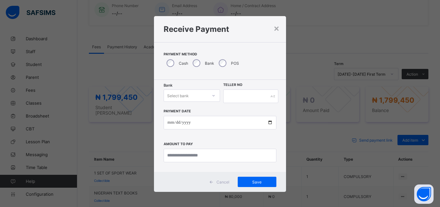
click at [202, 98] on div "Select bank" at bounding box center [186, 95] width 44 height 9
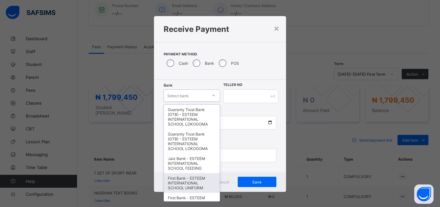
click at [192, 180] on div "First Bank - ESTEEM INTERNATIONAL SCHOOL UNIFORM" at bounding box center [192, 183] width 56 height 20
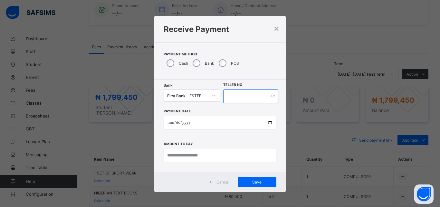
click at [254, 96] on input "text" at bounding box center [250, 97] width 55 height 14
type input "**********"
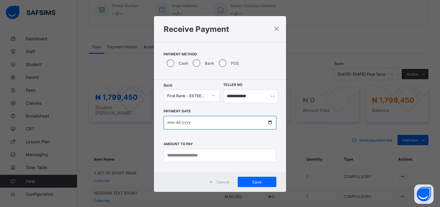
click at [240, 120] on input "date" at bounding box center [220, 123] width 113 height 14
type input "**********"
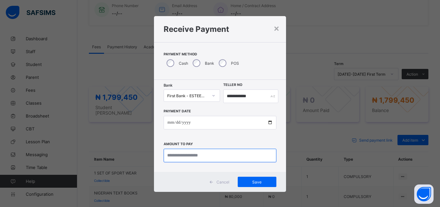
click at [223, 158] on input "currency" at bounding box center [220, 156] width 113 height 14
type input "*********"
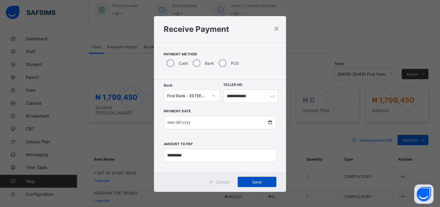
click at [250, 183] on span "Save" at bounding box center [257, 182] width 29 height 5
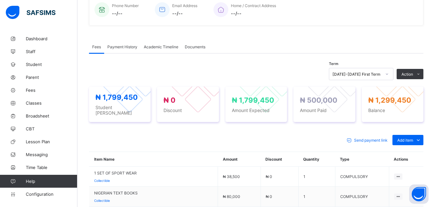
scroll to position [0, 0]
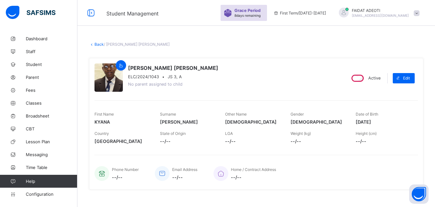
click at [102, 45] on link "Back" at bounding box center [98, 44] width 9 height 5
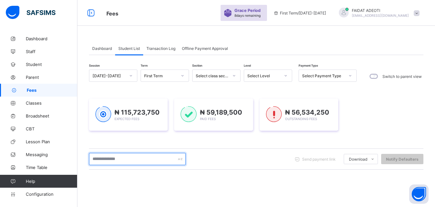
click at [125, 158] on input "text" at bounding box center [137, 159] width 97 height 12
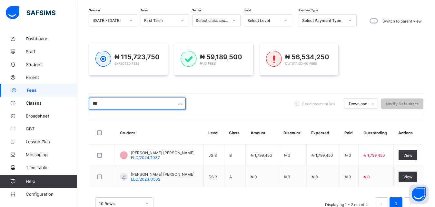
scroll to position [57, 0]
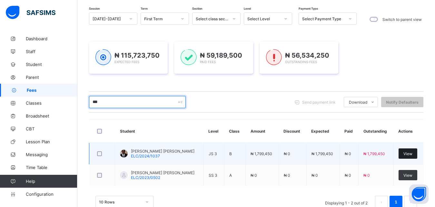
type input "***"
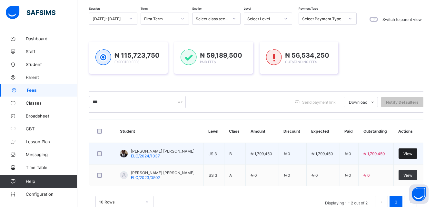
click at [409, 152] on span "View" at bounding box center [407, 154] width 9 height 5
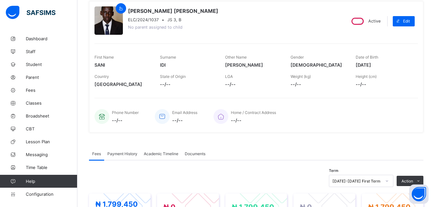
scroll to position [139, 0]
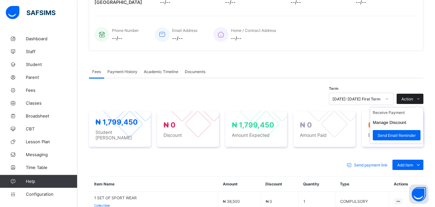
click at [421, 98] on icon at bounding box center [418, 99] width 5 height 4
click at [407, 113] on li "Receive Payment" at bounding box center [396, 113] width 53 height 10
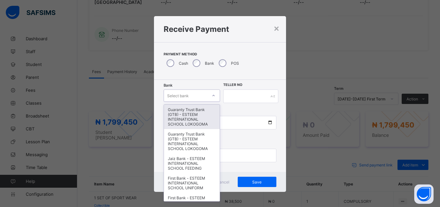
click at [193, 93] on div "Select bank" at bounding box center [186, 95] width 44 height 9
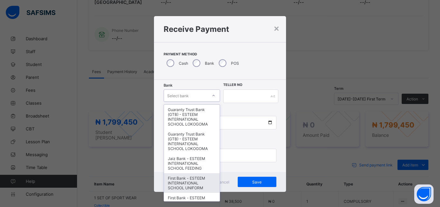
click at [187, 185] on div "First Bank - ESTEEM INTERNATIONAL SCHOOL UNIFORM" at bounding box center [192, 183] width 56 height 20
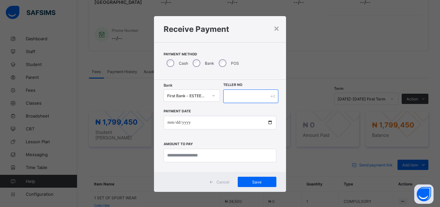
click at [256, 99] on input "text" at bounding box center [250, 97] width 55 height 14
type input "**********"
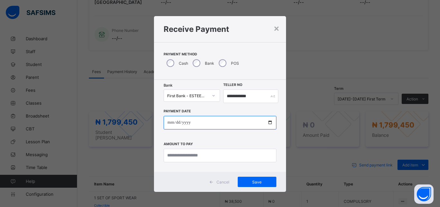
click at [243, 124] on input "date" at bounding box center [220, 123] width 113 height 14
type input "**********"
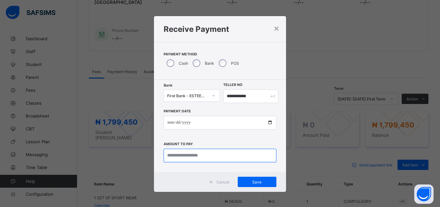
click at [222, 157] on input "currency" at bounding box center [220, 156] width 113 height 14
type input "**********"
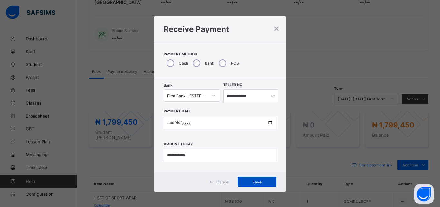
click at [265, 183] on span "Save" at bounding box center [257, 182] width 29 height 5
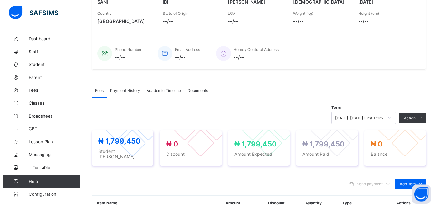
scroll to position [0, 0]
